Goal: Task Accomplishment & Management: Use online tool/utility

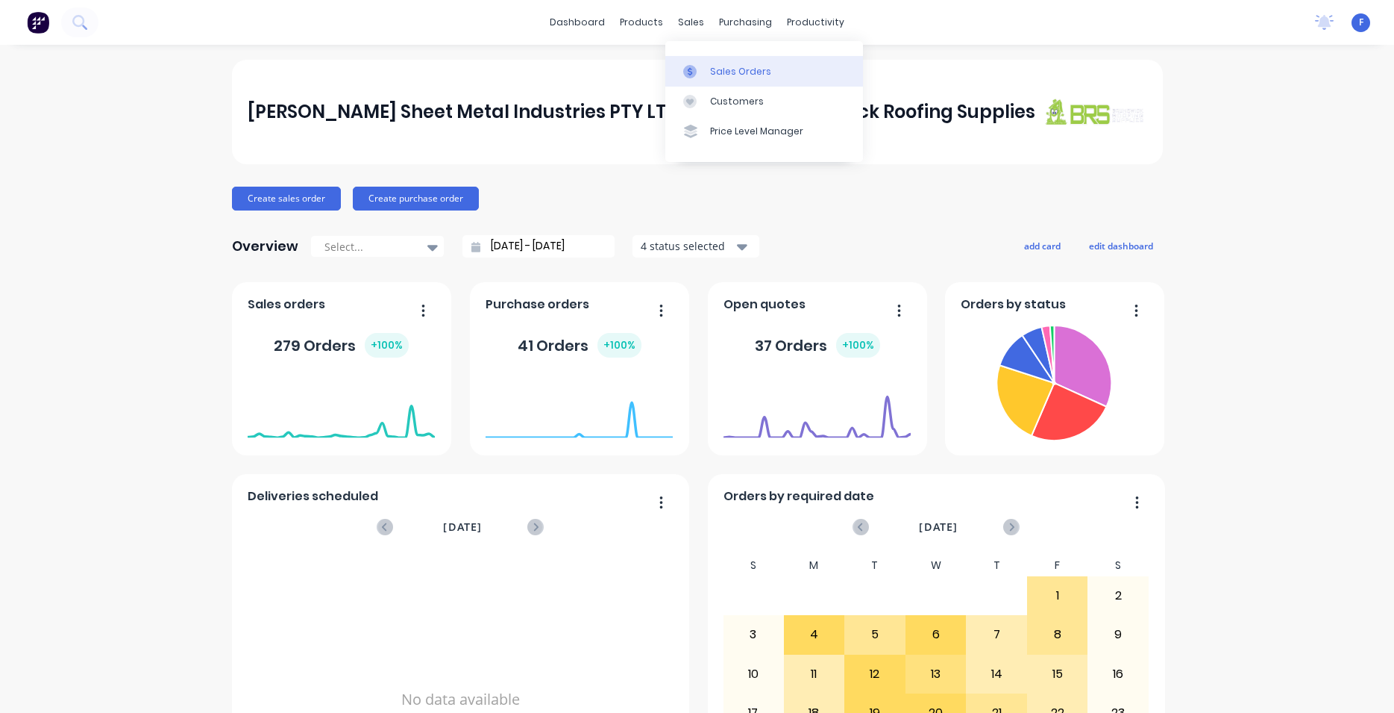
click at [725, 72] on div "Sales Orders" at bounding box center [740, 71] width 61 height 13
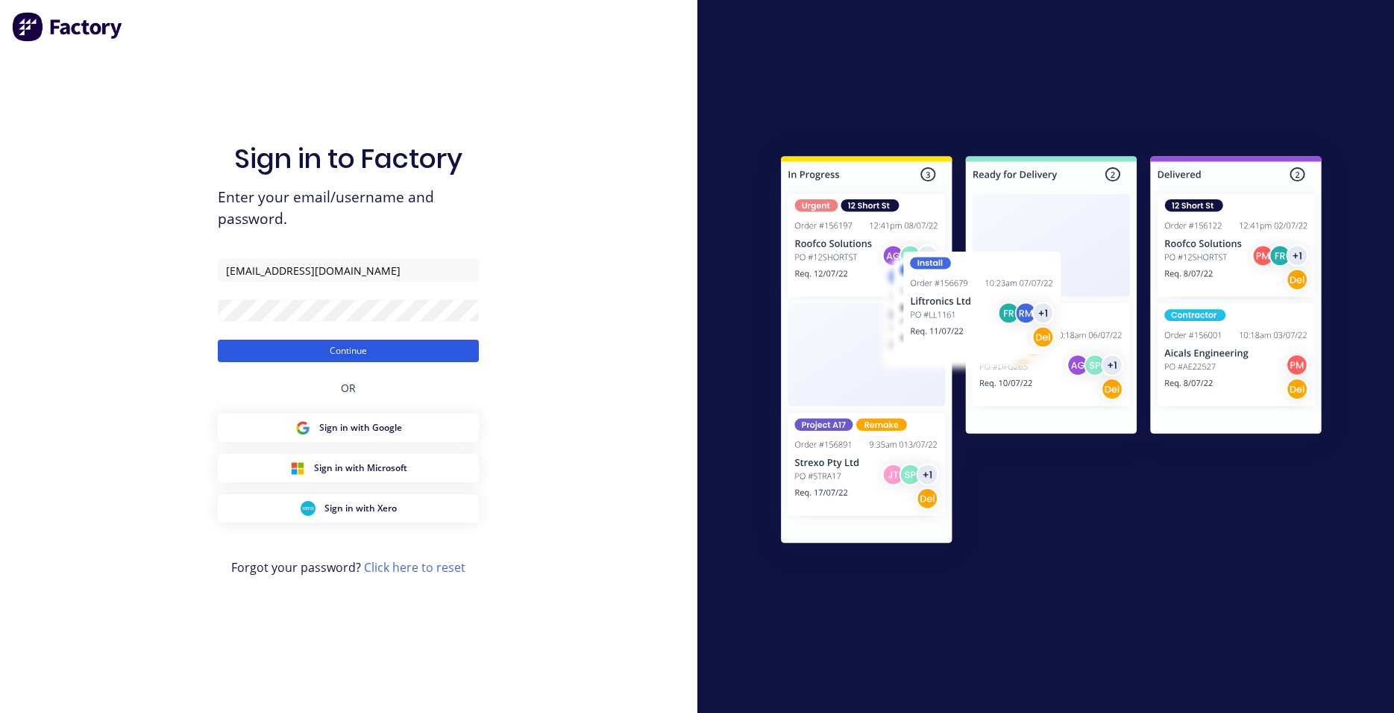
drag, startPoint x: 370, startPoint y: 351, endPoint x: 378, endPoint y: 361, distance: 12.7
click at [378, 361] on button "Continue" at bounding box center [348, 350] width 261 height 22
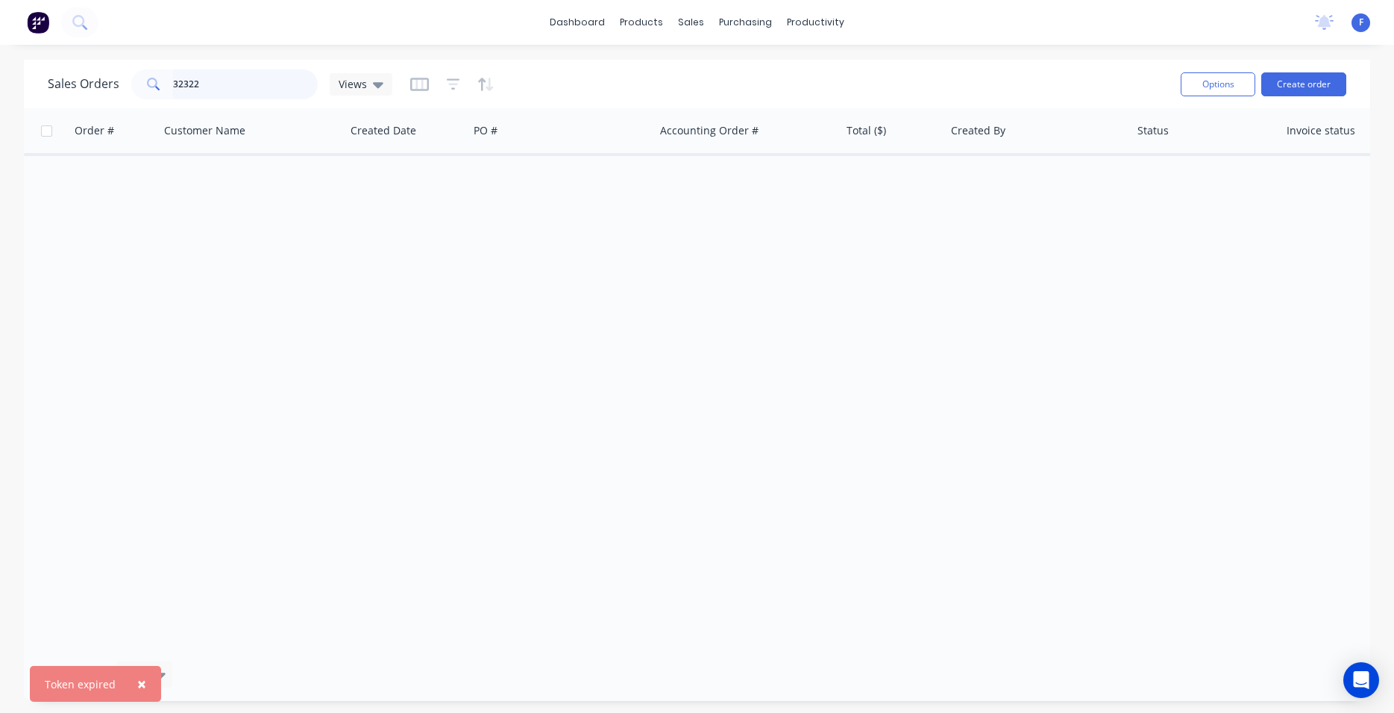
click at [234, 77] on input "32322" at bounding box center [245, 84] width 145 height 30
click at [260, 89] on input "32322" at bounding box center [245, 84] width 145 height 30
type input "3"
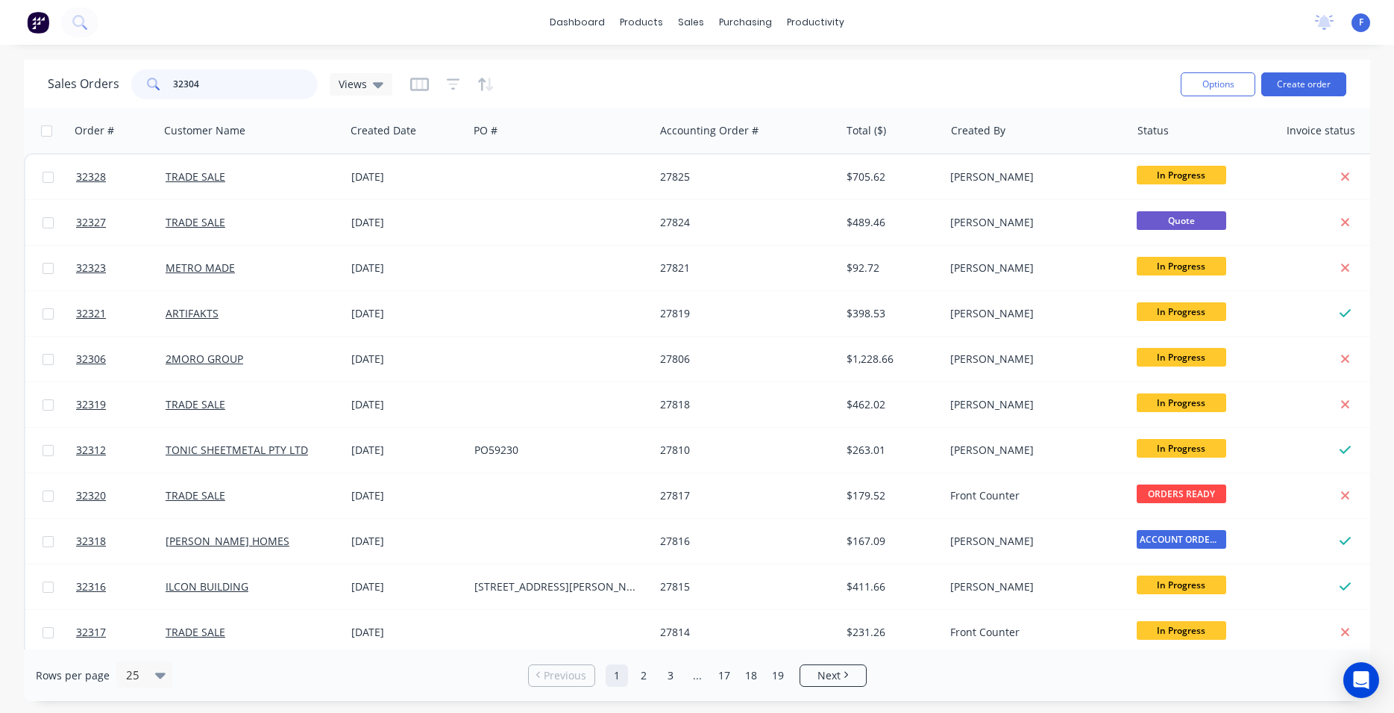
type input "32304"
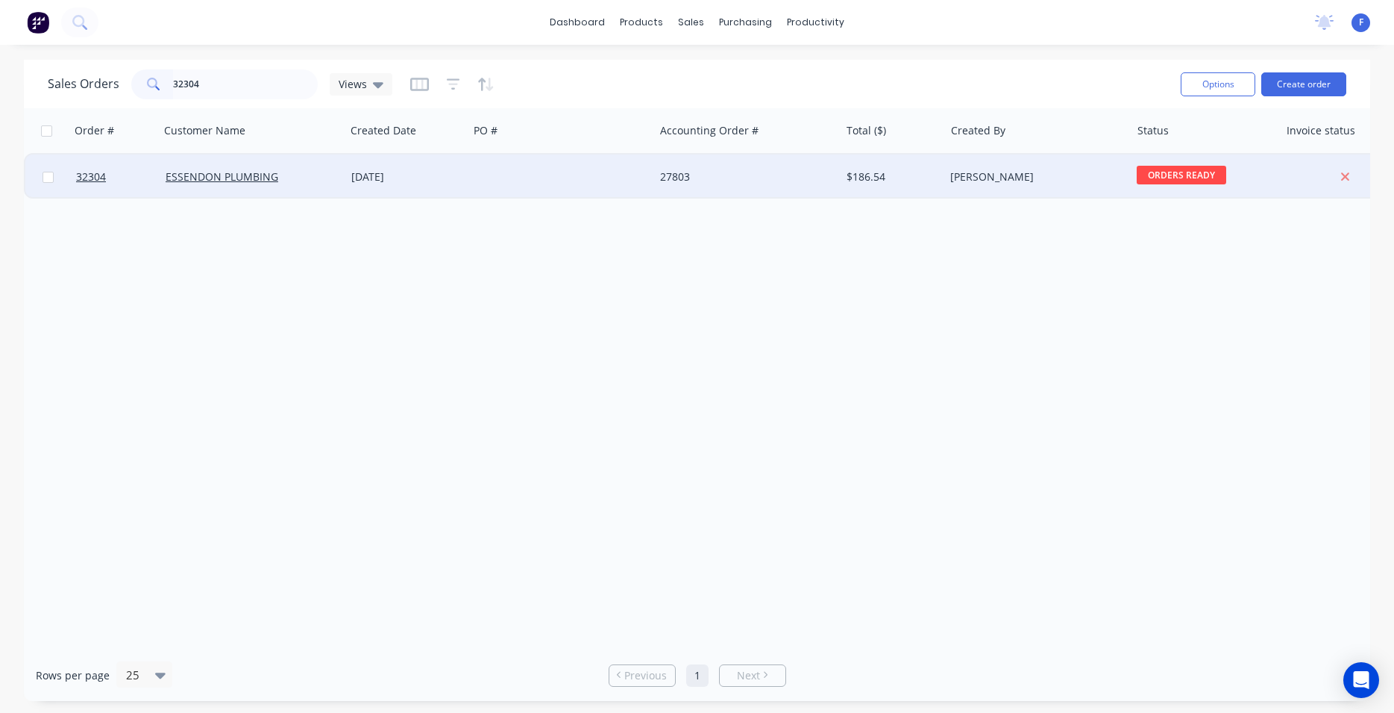
click at [506, 173] on div at bounding box center [562, 176] width 186 height 45
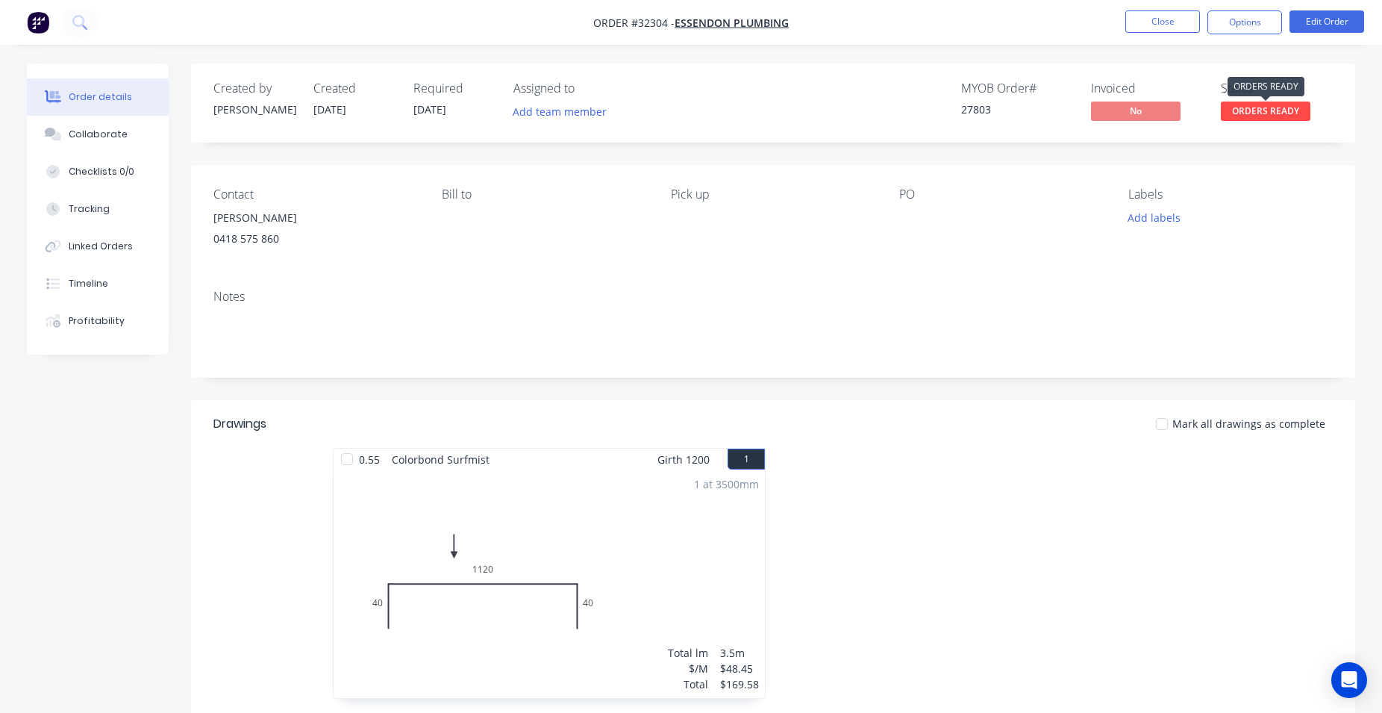
click at [1267, 114] on span "ORDERS READY" at bounding box center [1266, 110] width 90 height 19
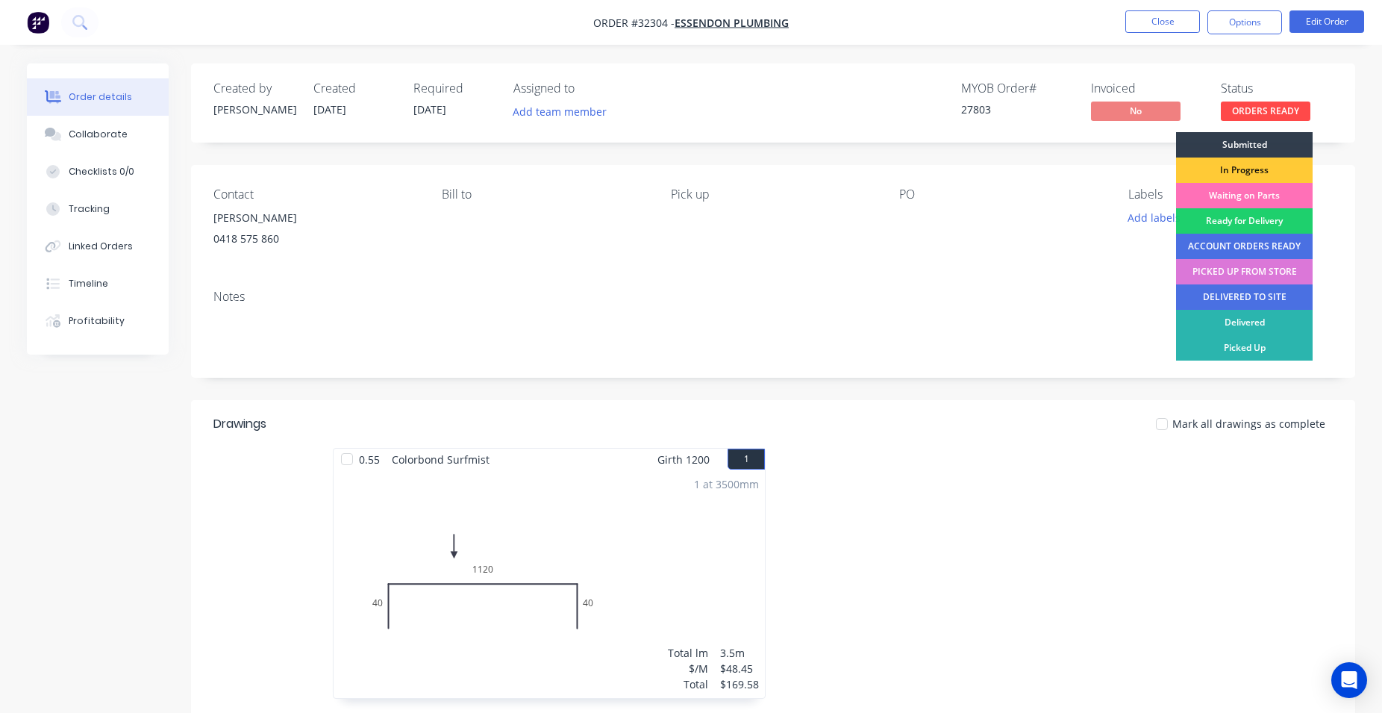
drag, startPoint x: 1267, startPoint y: 266, endPoint x: 1280, endPoint y: 233, distance: 35.2
click at [1268, 266] on div "PICKED UP FROM STORE" at bounding box center [1244, 271] width 137 height 25
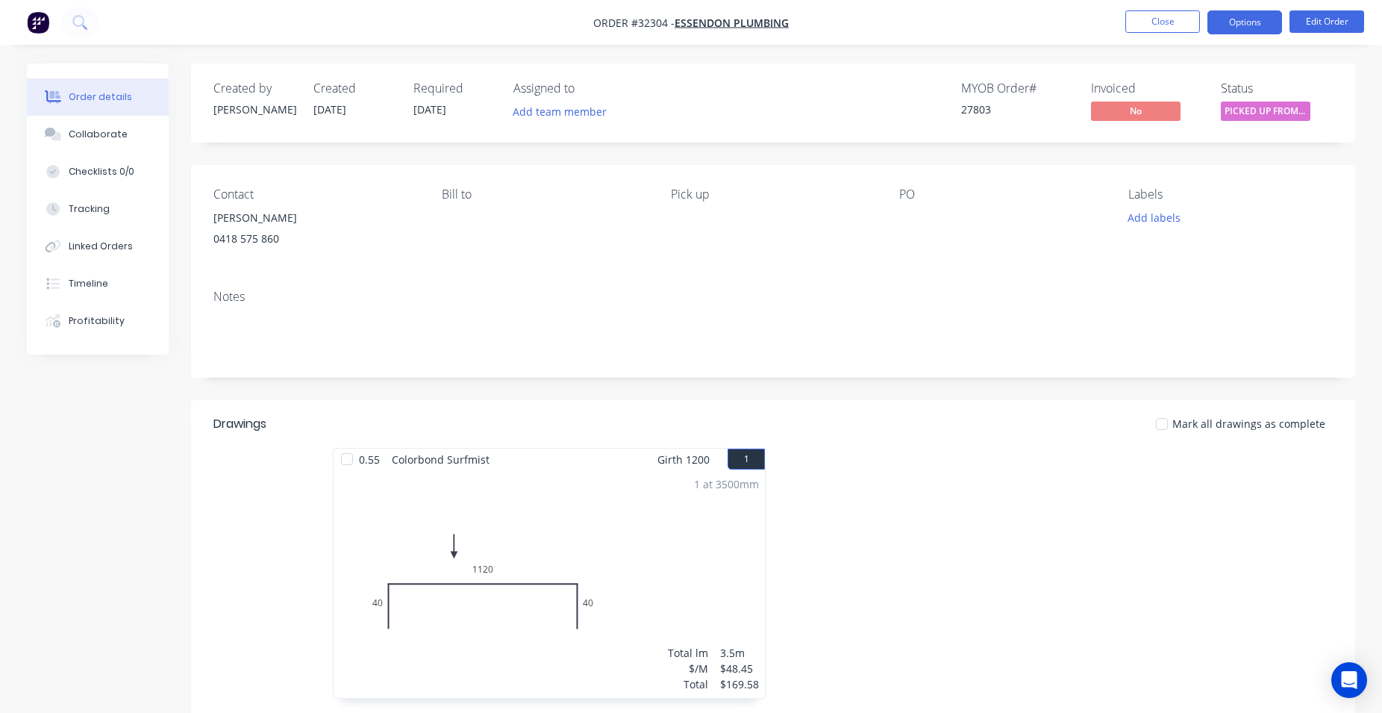
click at [1271, 29] on button "Options" at bounding box center [1244, 22] width 75 height 24
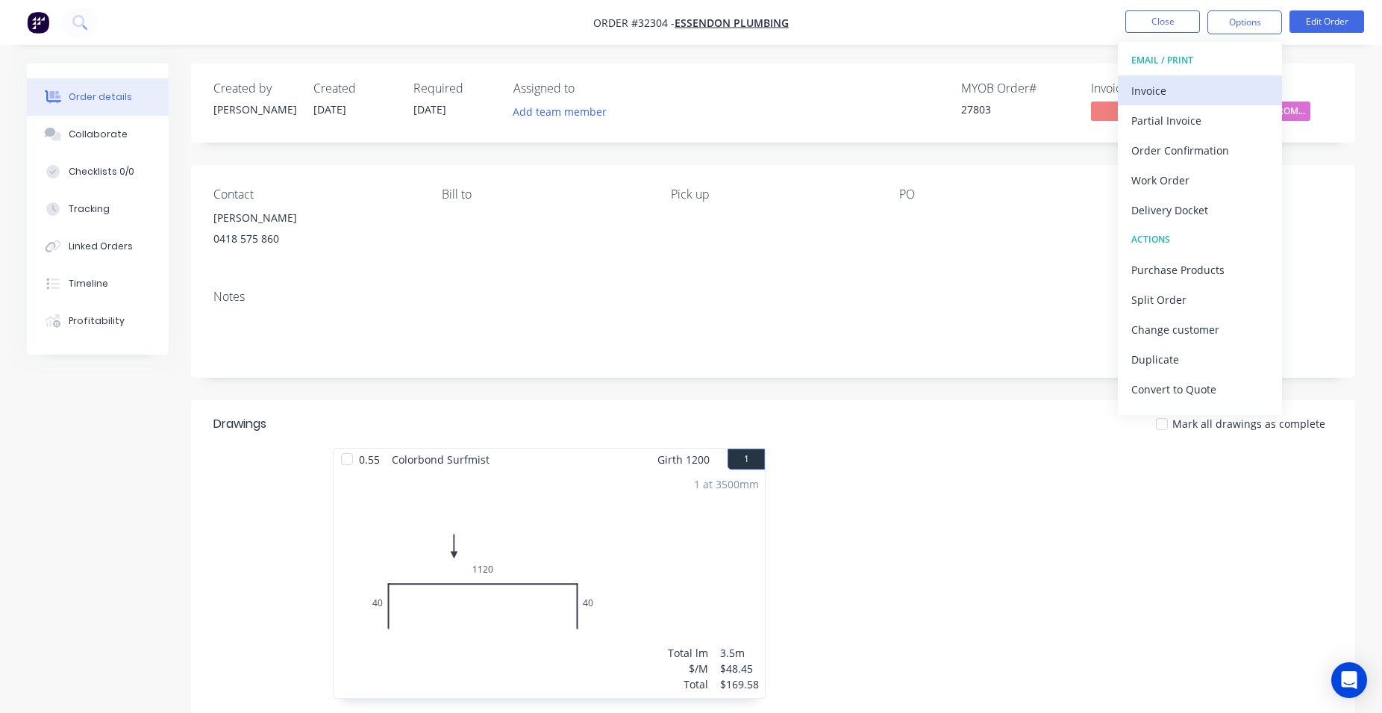
click at [1205, 84] on div "Invoice" at bounding box center [1199, 91] width 137 height 22
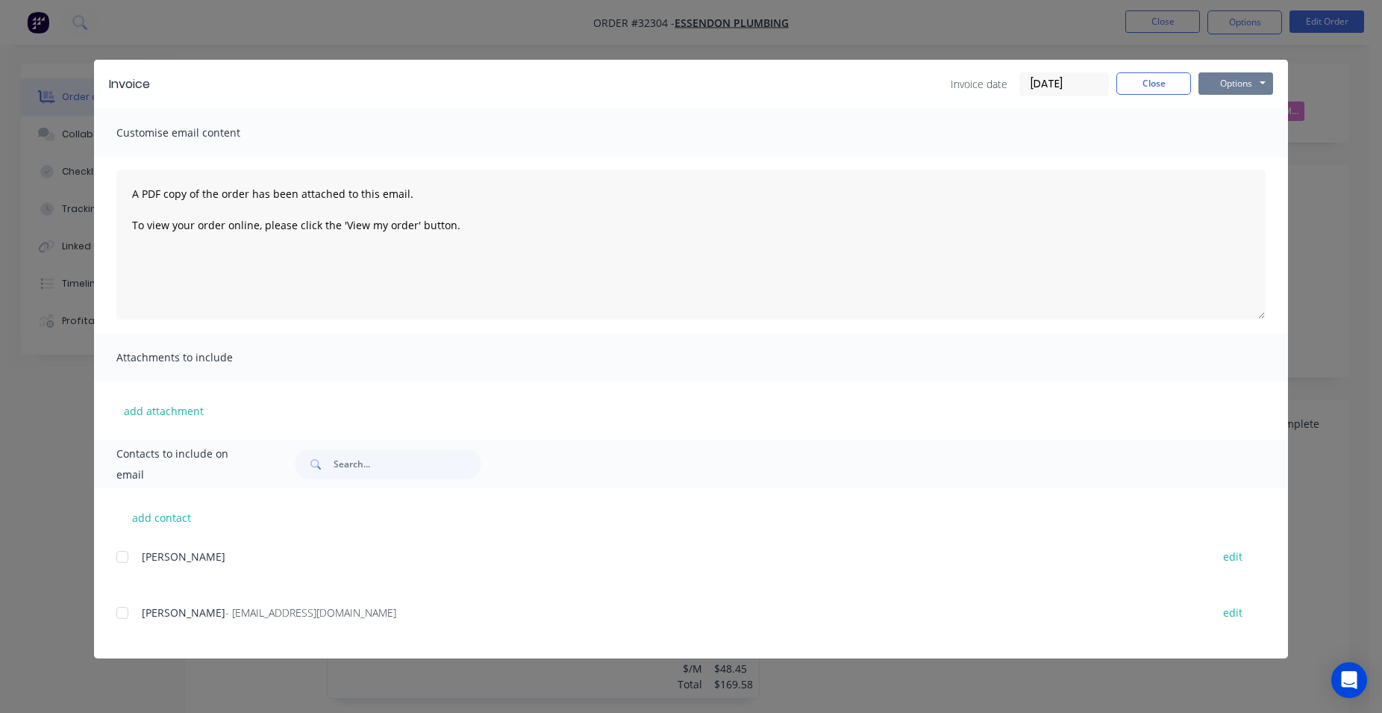
click at [1257, 87] on button "Options" at bounding box center [1235, 83] width 75 height 22
click at [1253, 136] on button "Print" at bounding box center [1246, 134] width 96 height 25
click at [1150, 81] on button "Close" at bounding box center [1153, 83] width 75 height 22
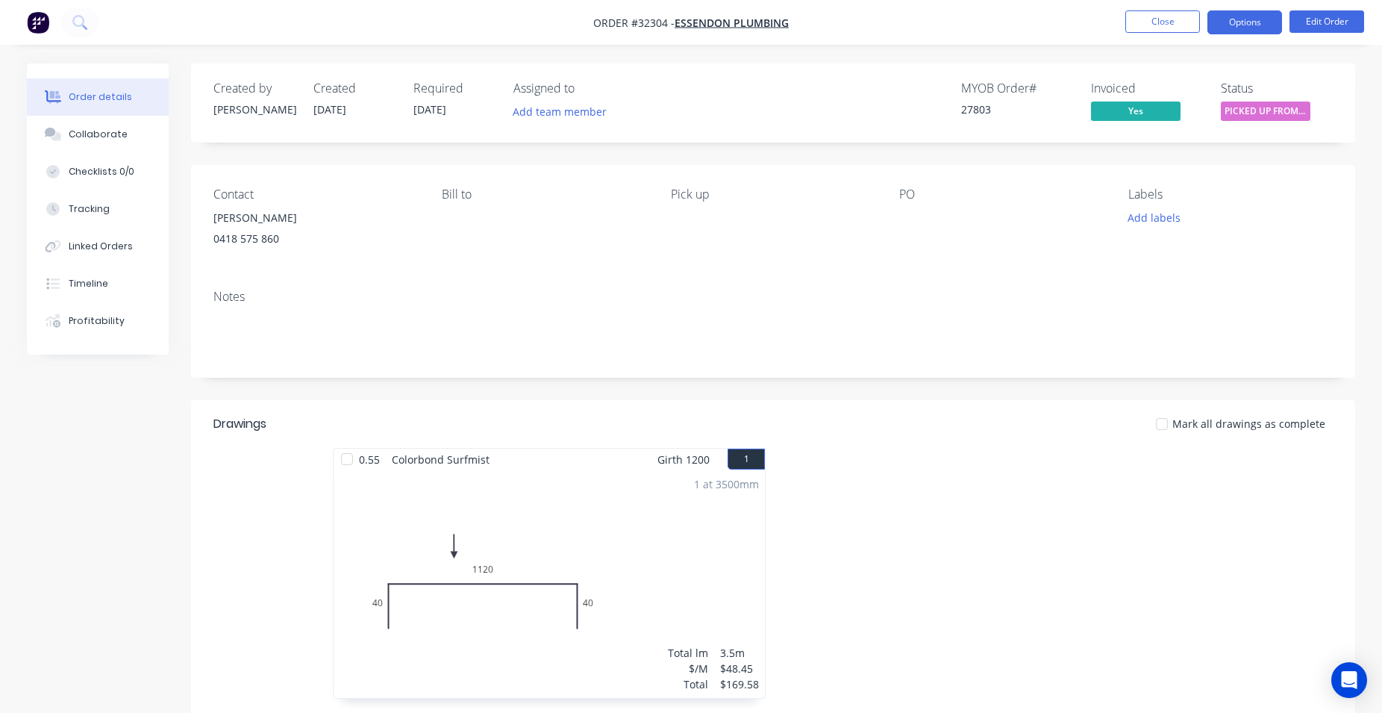
click at [1250, 25] on button "Options" at bounding box center [1244, 22] width 75 height 24
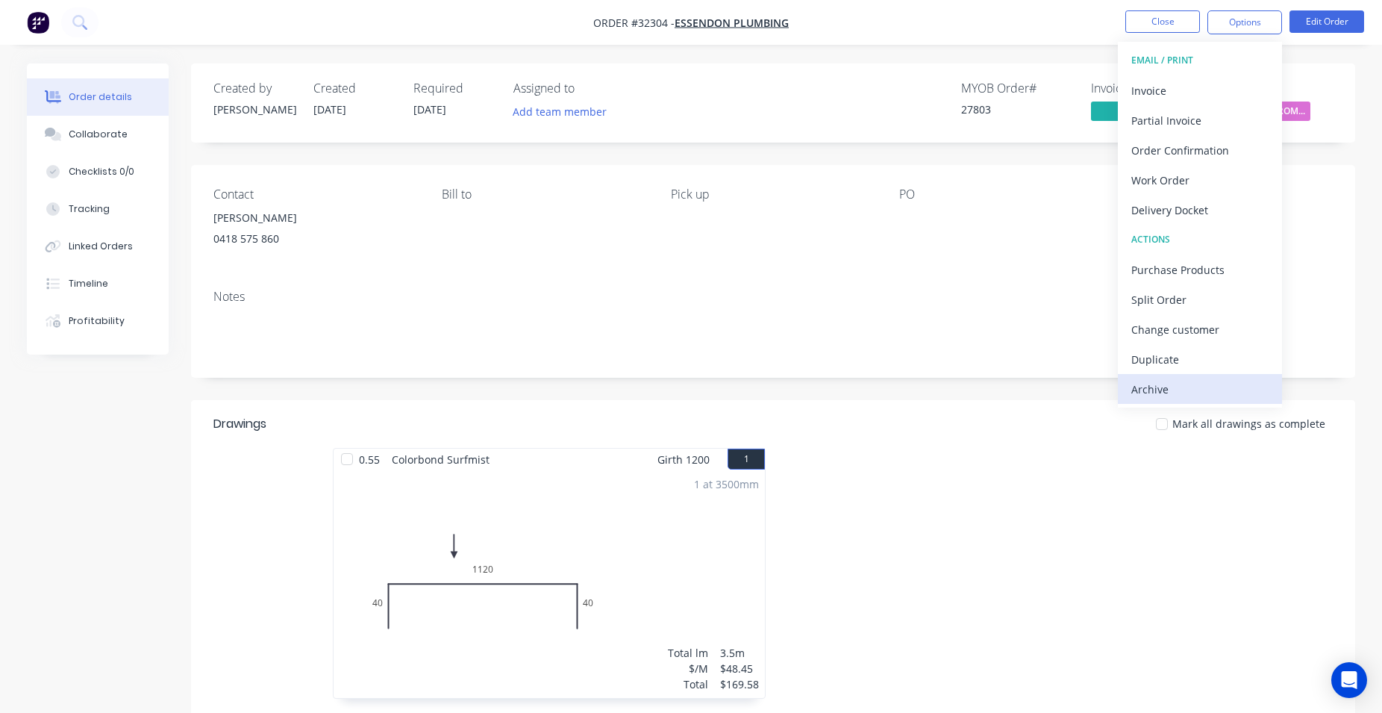
click at [1194, 389] on div "Archive" at bounding box center [1199, 389] width 137 height 22
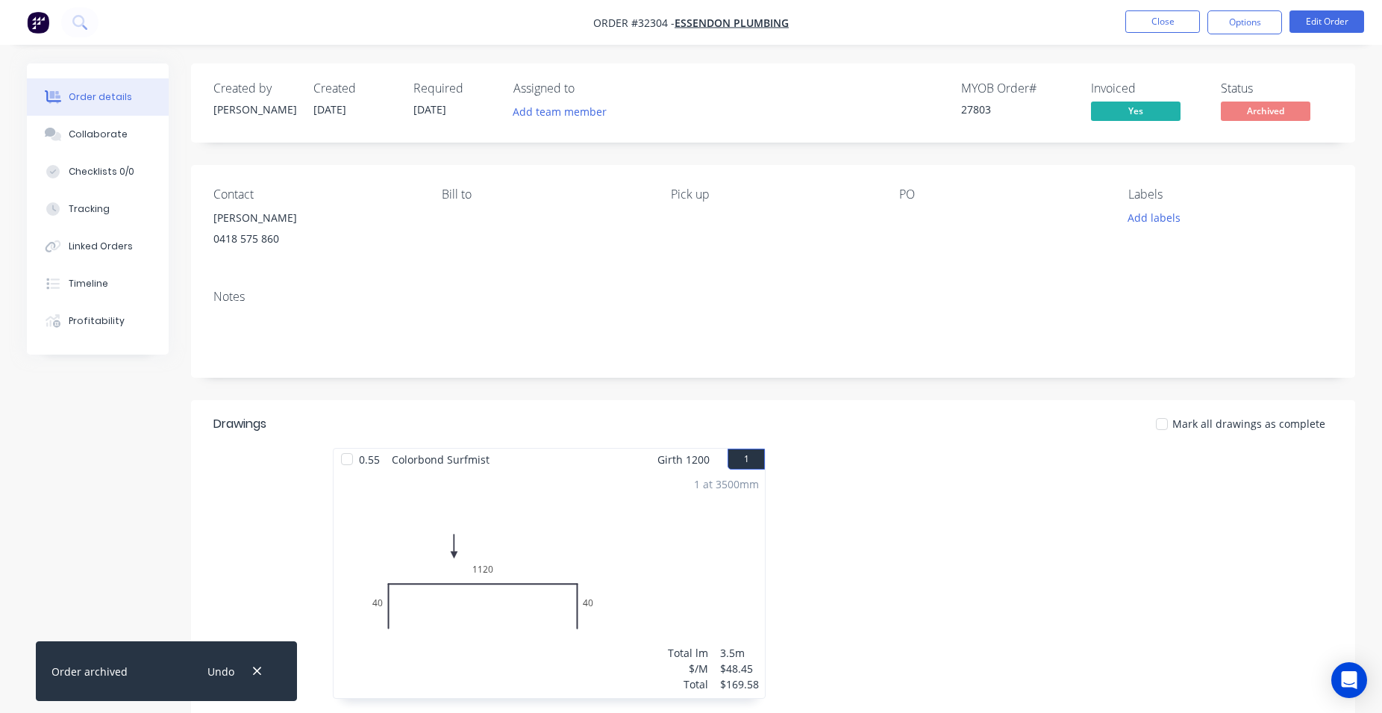
scroll to position [266, 0]
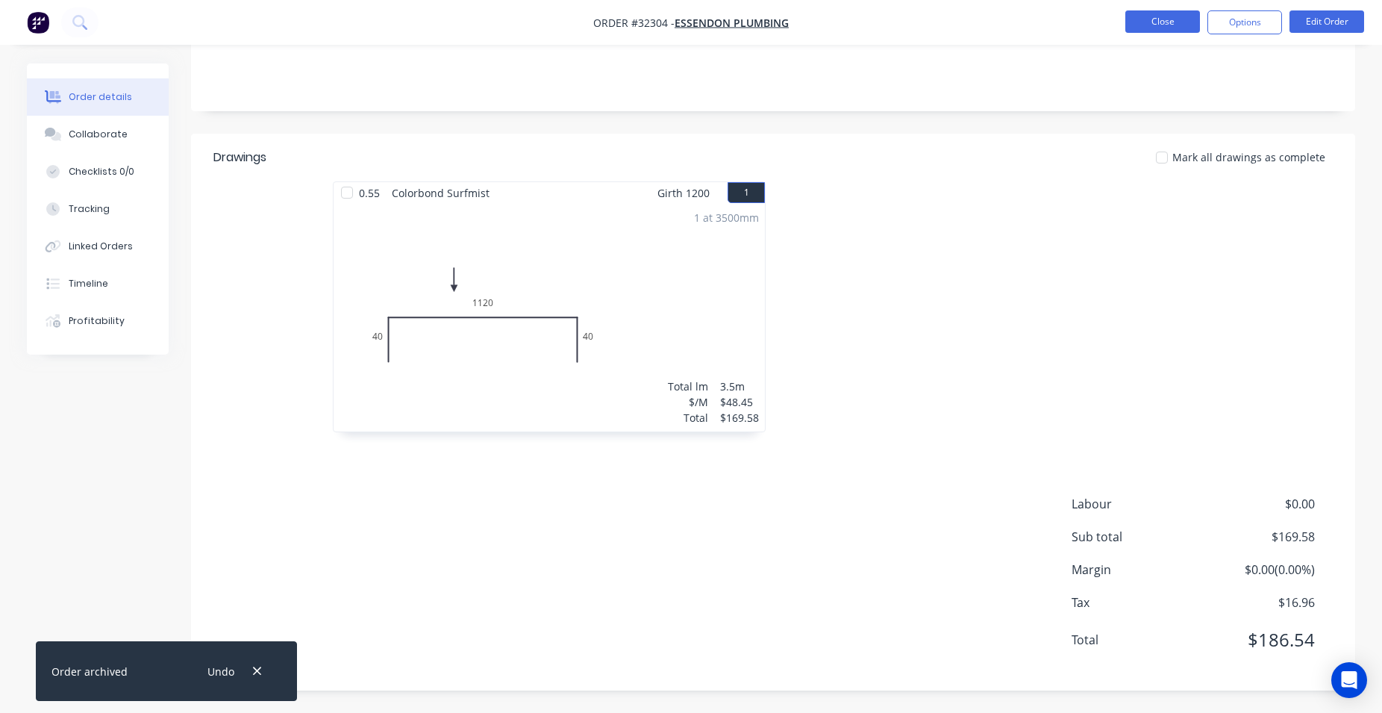
click at [1180, 17] on button "Close" at bounding box center [1162, 21] width 75 height 22
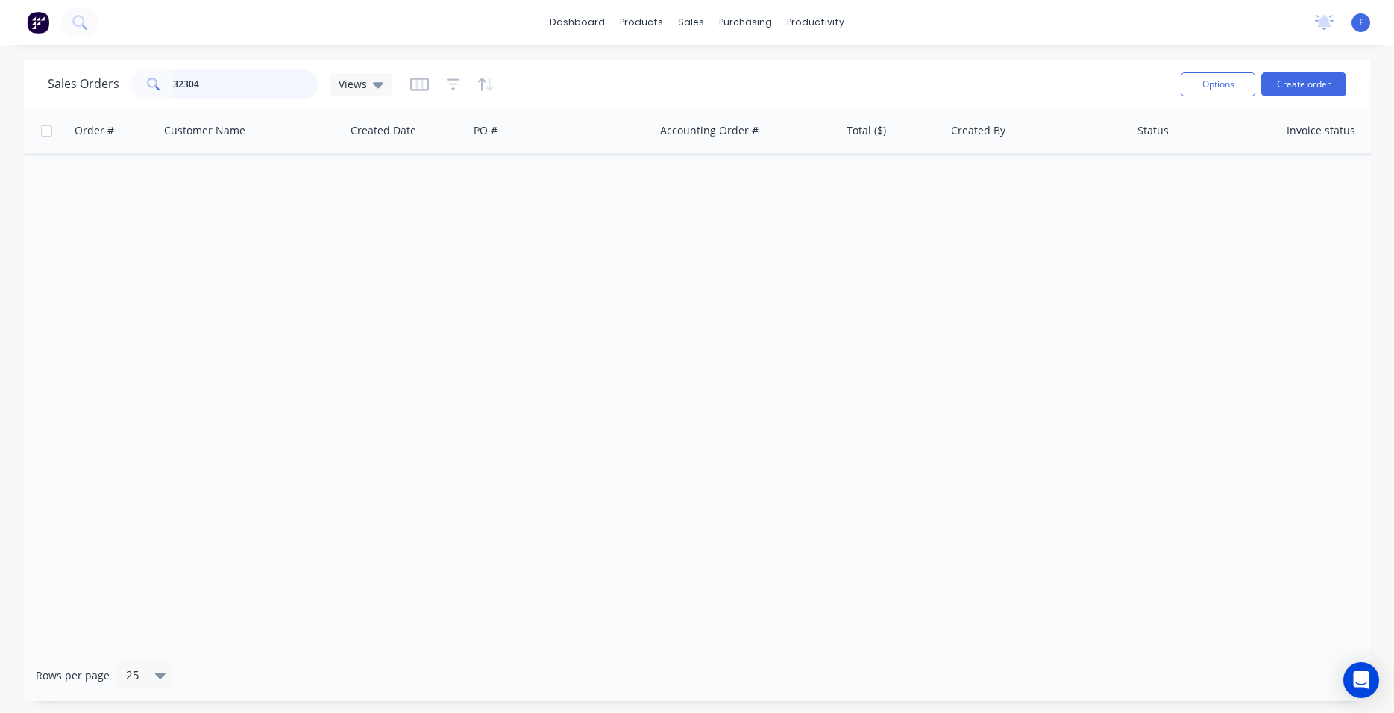
click at [206, 88] on input "32304" at bounding box center [245, 84] width 145 height 30
type input "3"
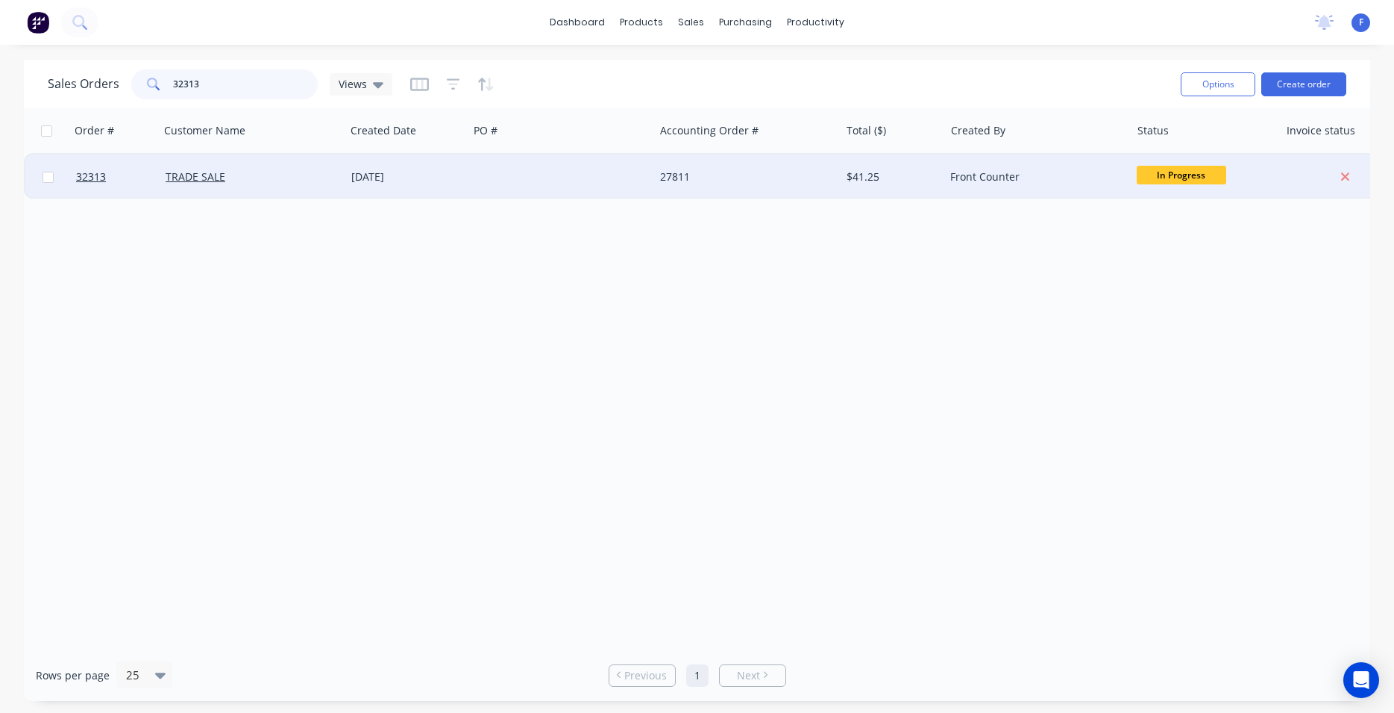
type input "32313"
click at [727, 172] on div "27811" at bounding box center [743, 176] width 166 height 15
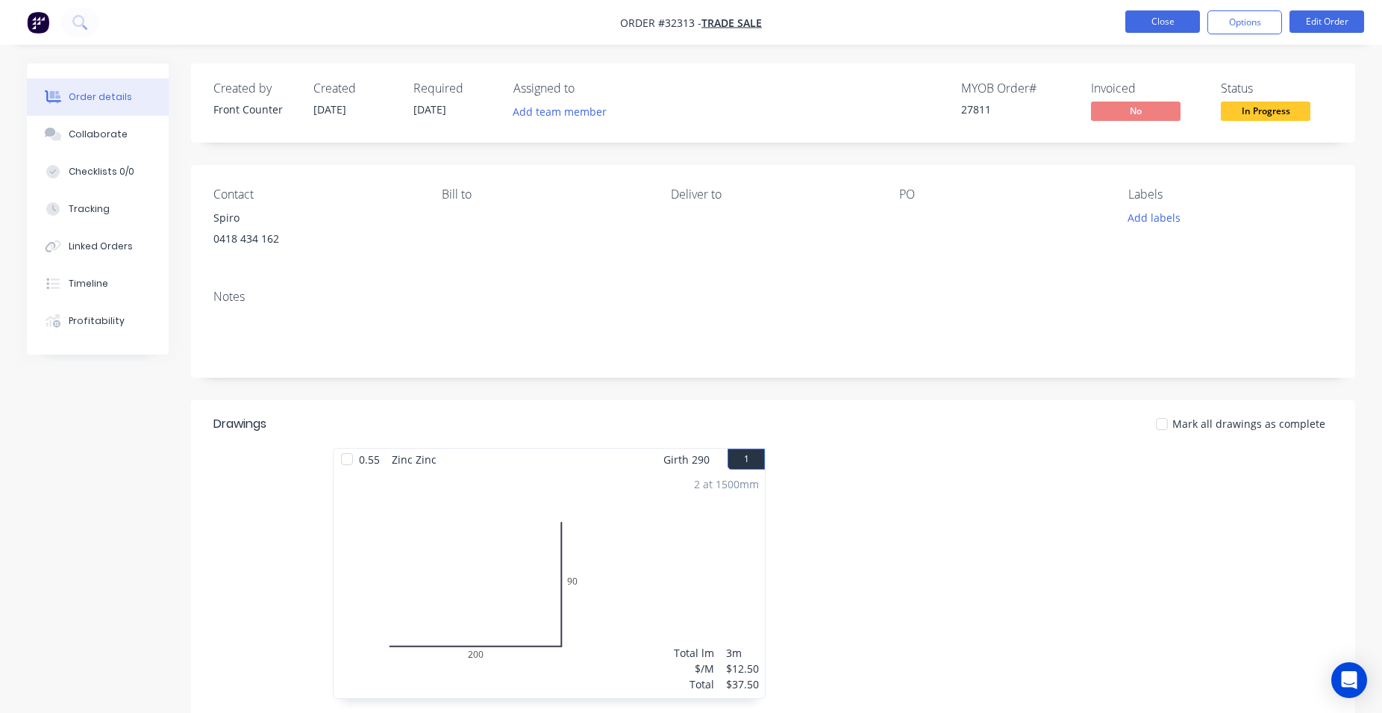
click at [1150, 25] on button "Close" at bounding box center [1162, 21] width 75 height 22
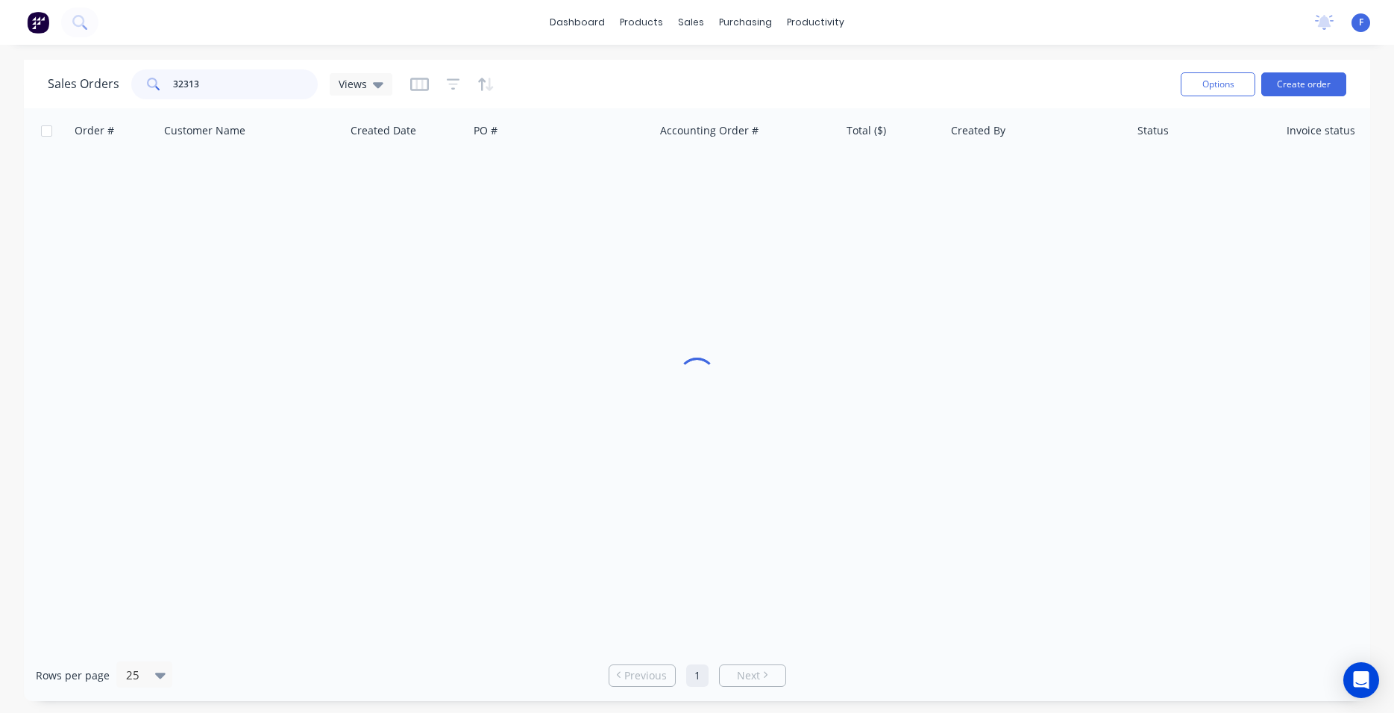
click at [201, 81] on input "32313" at bounding box center [245, 84] width 145 height 30
type input "3"
click at [248, 86] on input "text" at bounding box center [245, 84] width 145 height 30
click at [739, 63] on link "Sales Orders" at bounding box center [770, 71] width 198 height 30
click at [767, 74] on div "Sales Orders" at bounding box center [746, 71] width 61 height 13
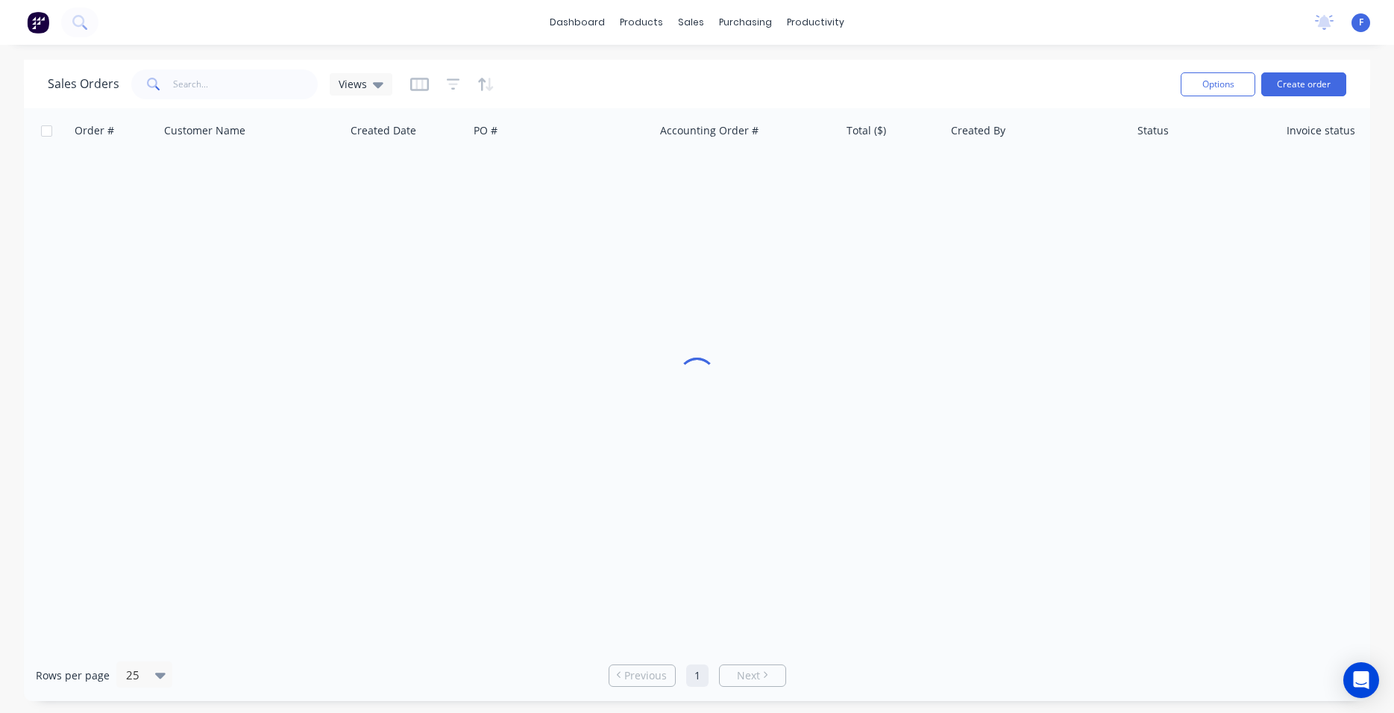
click at [31, 20] on img at bounding box center [38, 22] width 22 height 22
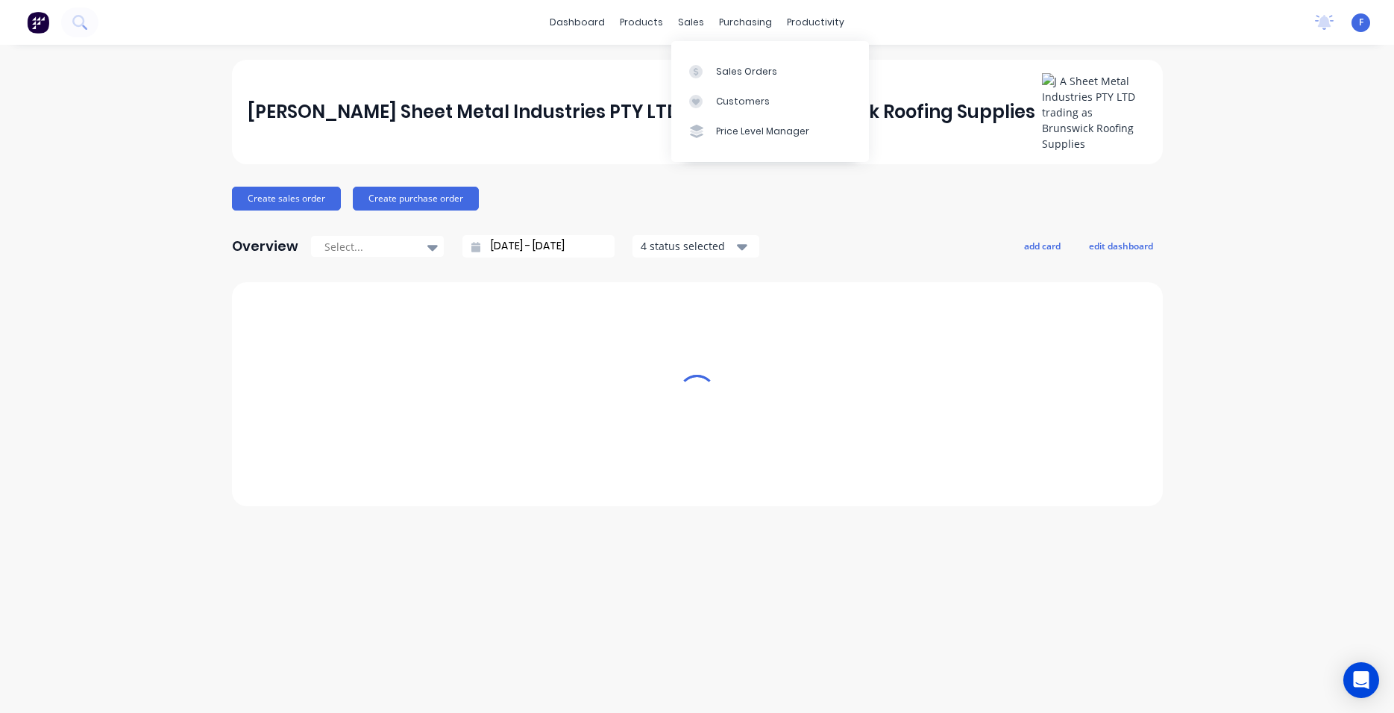
click at [692, 20] on div "sales" at bounding box center [691, 22] width 41 height 22
click at [764, 72] on div "Sales Orders" at bounding box center [746, 71] width 61 height 13
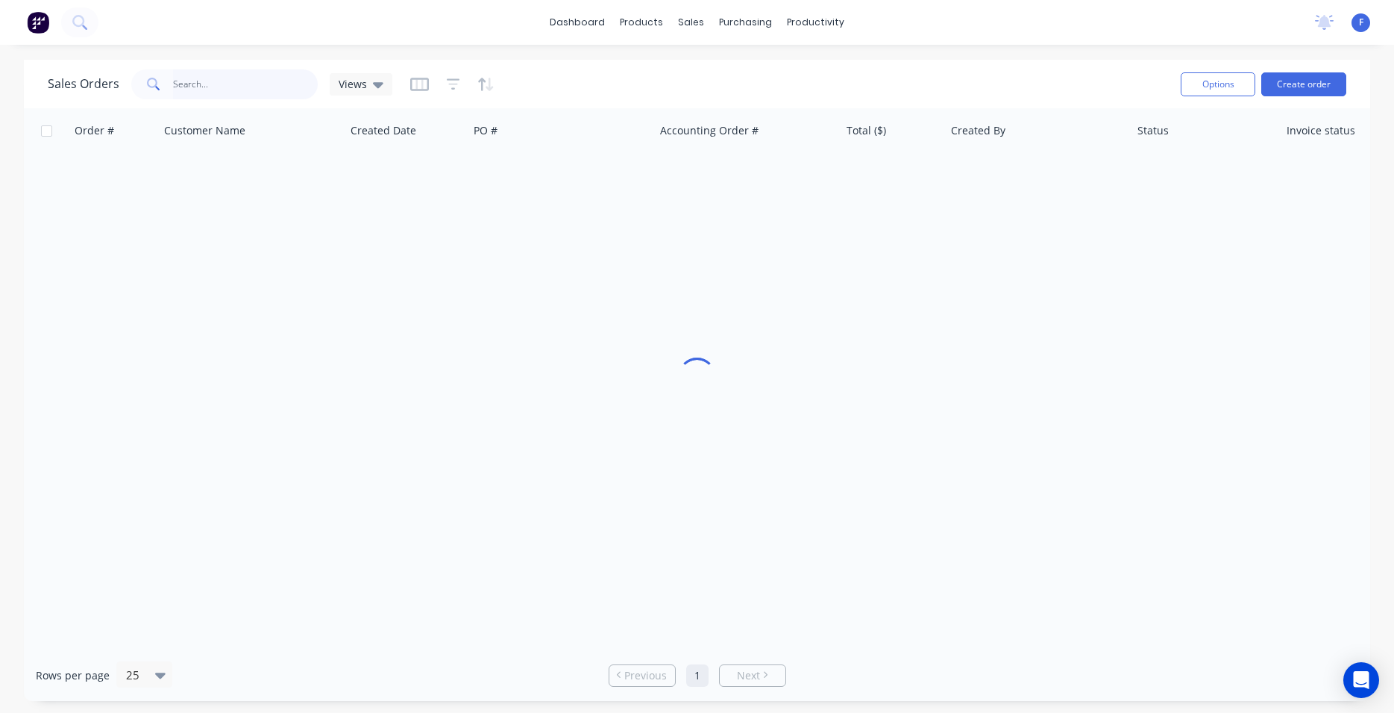
click at [247, 91] on input "text" at bounding box center [245, 84] width 145 height 30
click at [255, 86] on input "loyalty" at bounding box center [245, 84] width 145 height 30
type input "l"
click at [749, 99] on div "Customers" at bounding box center [743, 101] width 54 height 13
